Goal: Communication & Community: Connect with others

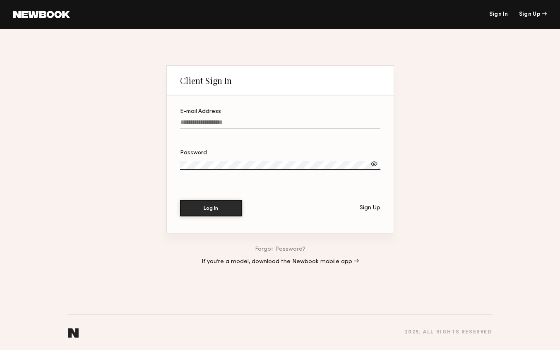
click at [503, 18] on header "Sign In Sign Up" at bounding box center [280, 14] width 560 height 29
click at [502, 14] on link "Sign In" at bounding box center [498, 15] width 19 height 6
click at [246, 123] on input "E-mail Address" at bounding box center [280, 124] width 200 height 10
type input "**********"
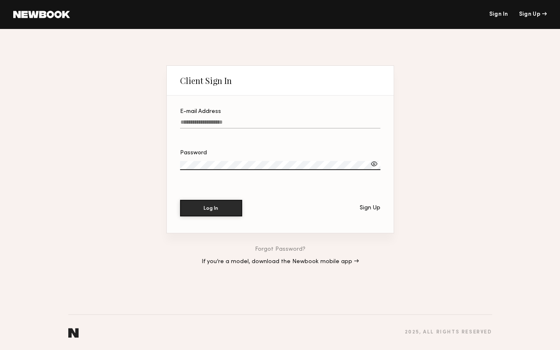
click at [213, 125] on input "E-mail Address" at bounding box center [280, 124] width 200 height 10
type input "**********"
click at [212, 209] on button "Log In" at bounding box center [211, 208] width 62 height 17
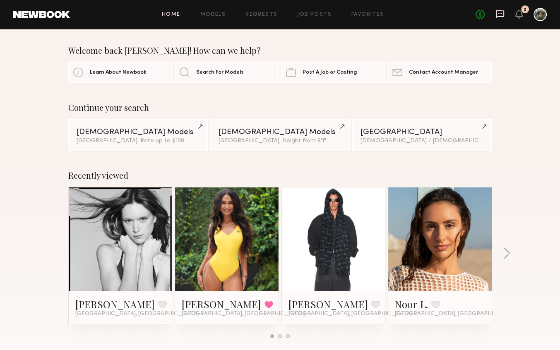
click at [496, 18] on icon at bounding box center [500, 14] width 9 height 9
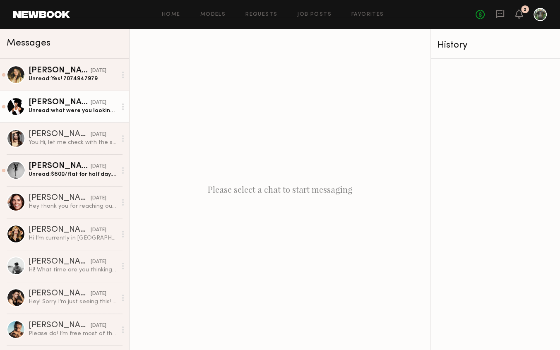
drag, startPoint x: 73, startPoint y: 83, endPoint x: 116, endPoint y: 97, distance: 45.3
click at [73, 83] on link "Mia G. yesterday Unread: Yes! 7074947979" at bounding box center [64, 75] width 129 height 32
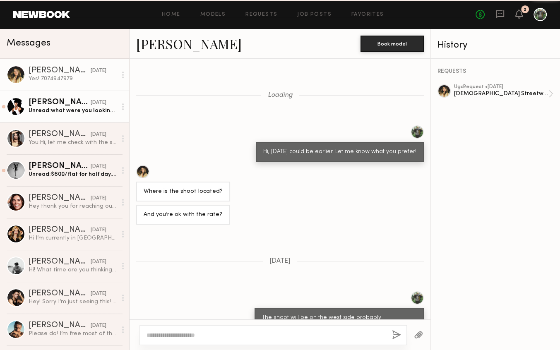
scroll to position [456, 0]
